Goal: Task Accomplishment & Management: Manage account settings

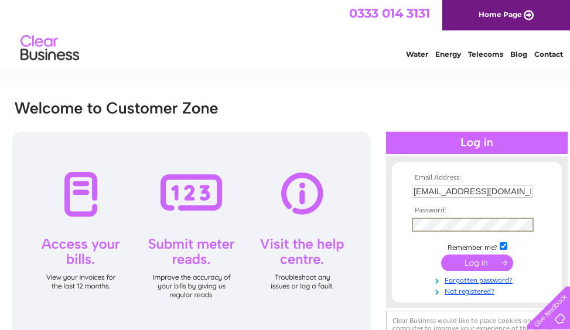
click at [441, 255] on input "submit" at bounding box center [477, 263] width 72 height 16
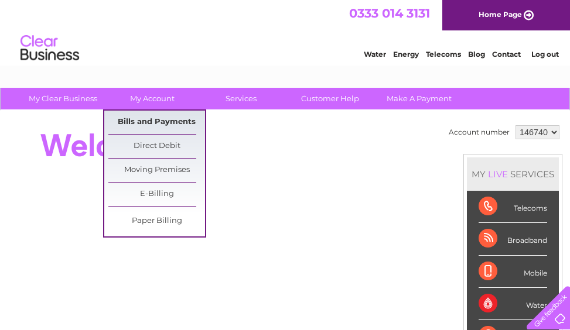
click at [158, 121] on link "Bills and Payments" at bounding box center [156, 122] width 97 height 23
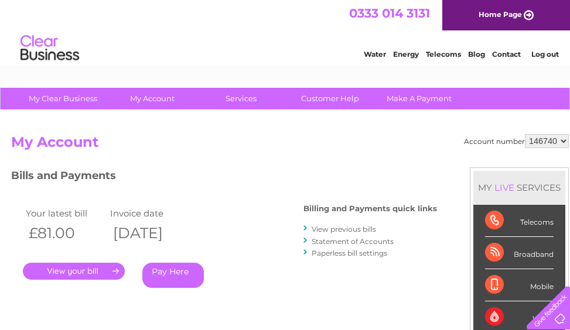
click at [99, 268] on link "." at bounding box center [74, 271] width 102 height 17
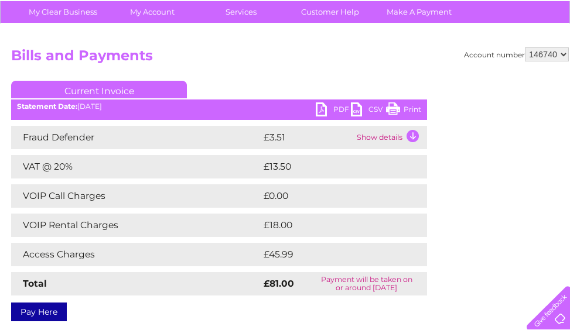
scroll to position [117, 0]
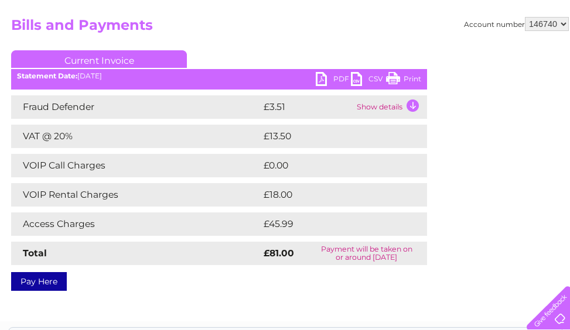
click at [410, 75] on link "Print" at bounding box center [403, 80] width 35 height 17
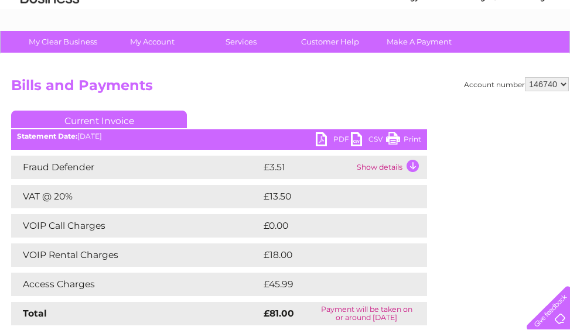
scroll to position [0, 0]
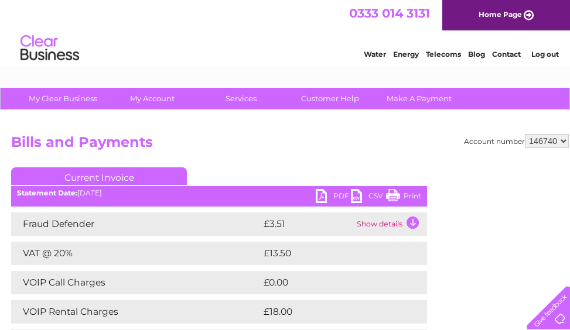
click at [539, 53] on link "Log out" at bounding box center [545, 54] width 28 height 9
